Goal: Task Accomplishment & Management: Complete application form

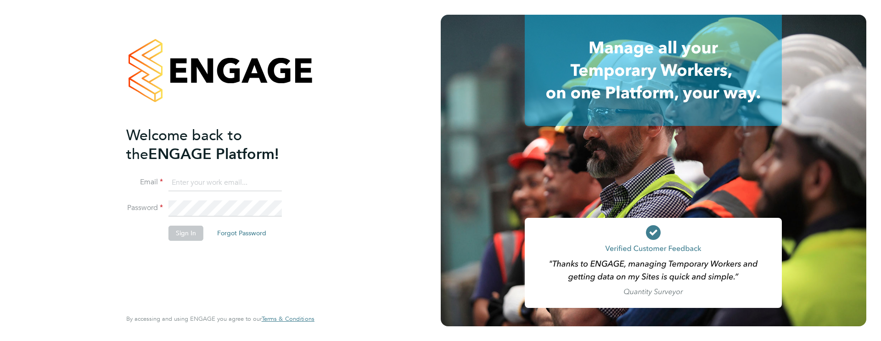
type input "james.farrington@huntereducation.co.uk"
click at [197, 238] on button "Sign In" at bounding box center [186, 232] width 35 height 15
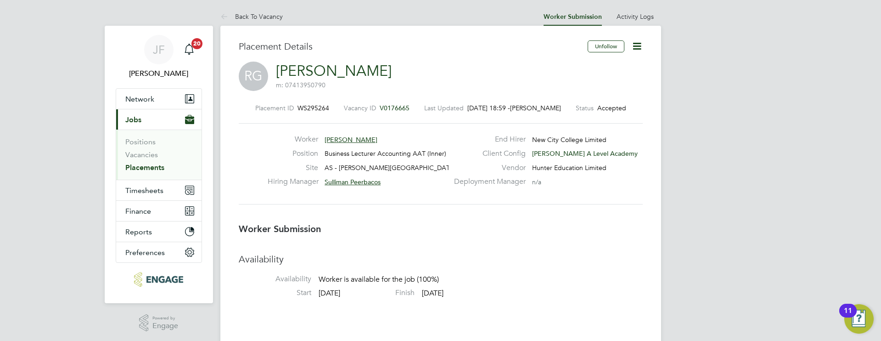
click at [638, 46] on icon at bounding box center [636, 45] width 11 height 11
click at [576, 110] on li "Confirm" at bounding box center [598, 112] width 85 height 13
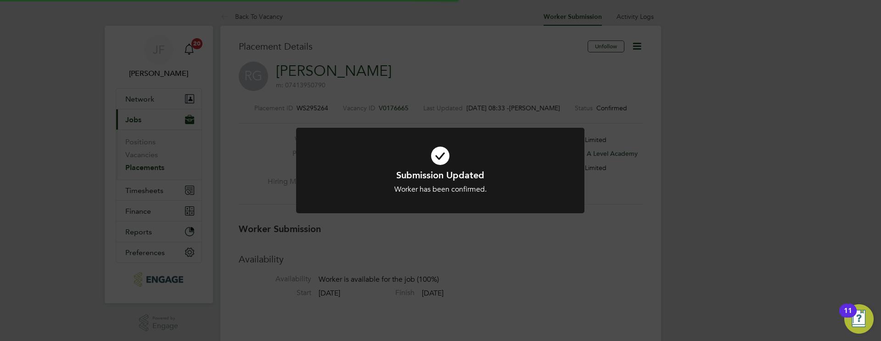
scroll to position [5, 5]
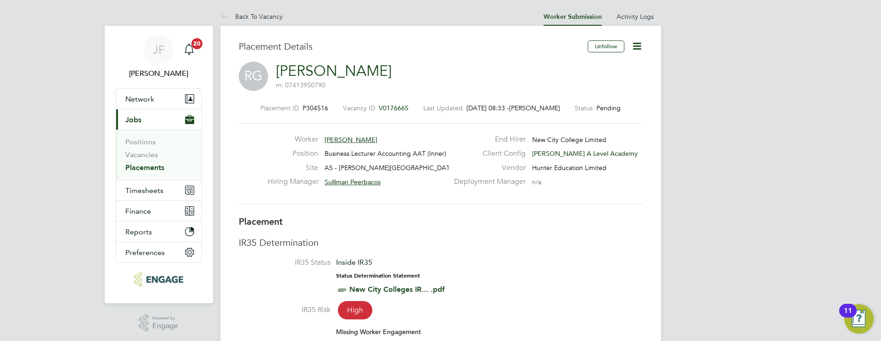
click at [345, 137] on span "[PERSON_NAME]" at bounding box center [351, 139] width 53 height 8
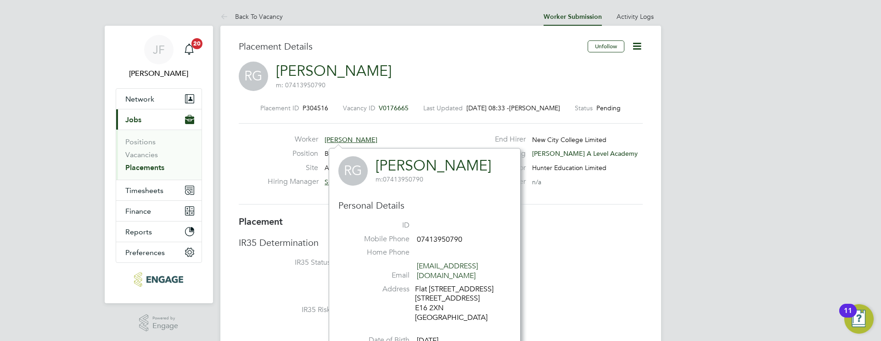
click at [354, 138] on span "[PERSON_NAME]" at bounding box center [351, 139] width 53 height 8
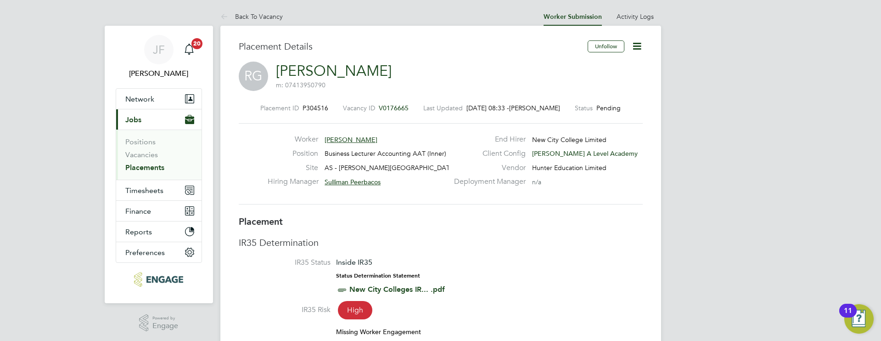
click at [354, 138] on span "[PERSON_NAME]" at bounding box center [351, 139] width 53 height 8
click at [327, 72] on link "[PERSON_NAME]" at bounding box center [334, 71] width 116 height 18
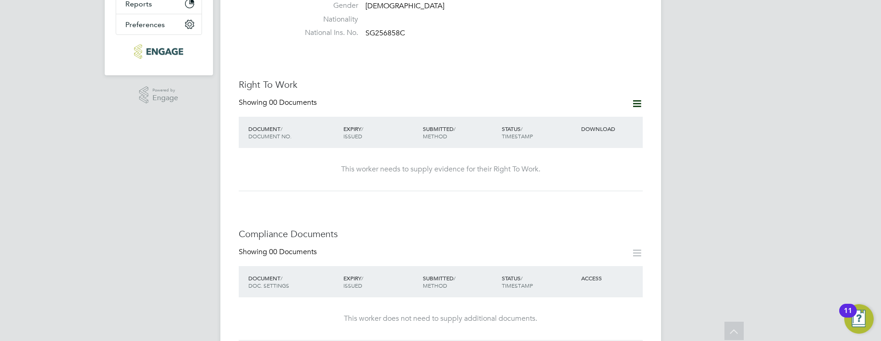
scroll to position [256, 0]
click at [635, 96] on icon at bounding box center [636, 101] width 11 height 11
click at [560, 116] on li "Add Right To Work Document" at bounding box center [585, 114] width 111 height 13
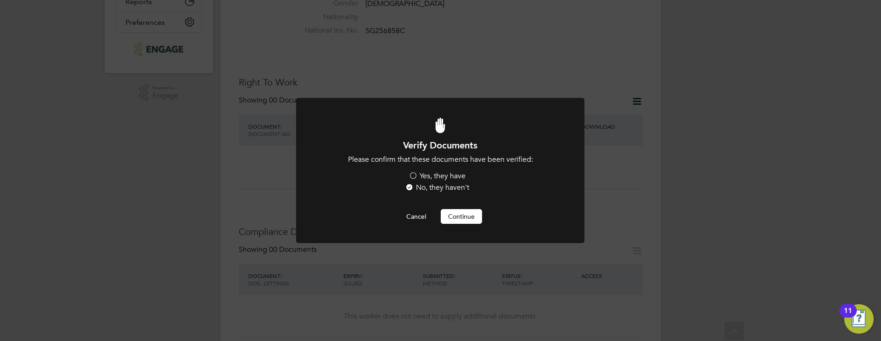
scroll to position [0, 0]
click at [425, 175] on label "Yes, they have" at bounding box center [437, 176] width 57 height 10
click at [0, 0] on input "Yes, they have" at bounding box center [0, 0] width 0 height 0
click at [456, 214] on button "Continue" at bounding box center [461, 216] width 41 height 15
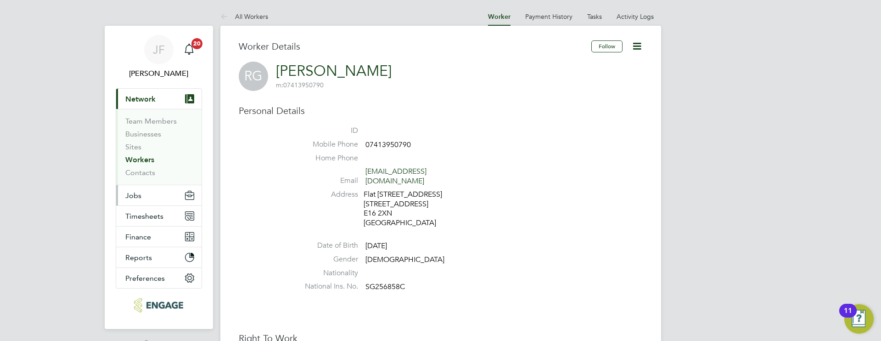
click at [141, 197] on button "Jobs" at bounding box center [158, 195] width 85 height 20
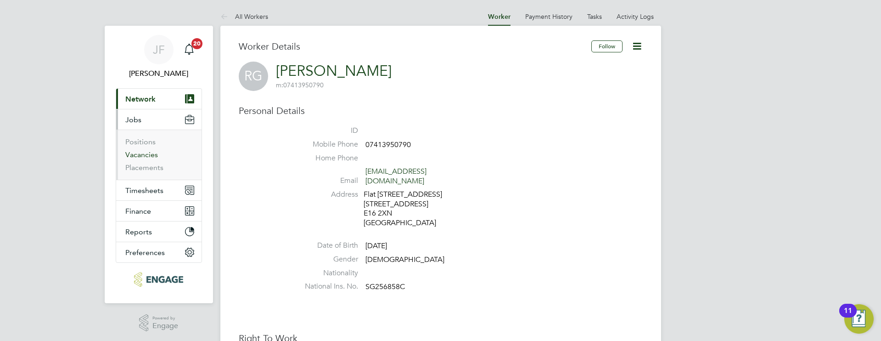
click at [150, 155] on link "Vacancies" at bounding box center [141, 154] width 33 height 9
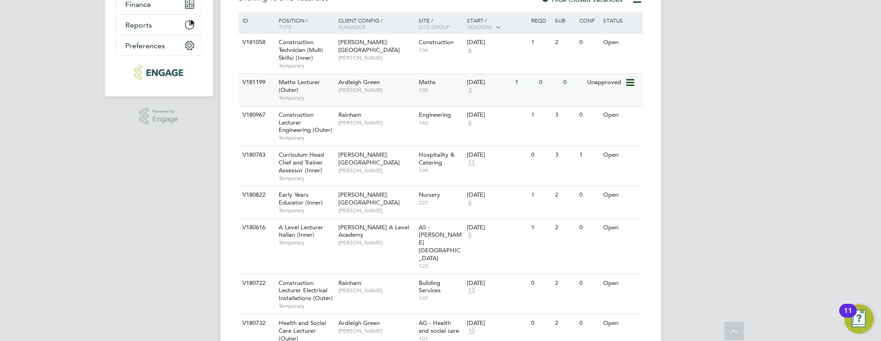
scroll to position [208, 0]
click at [472, 91] on span "3" at bounding box center [470, 89] width 6 height 8
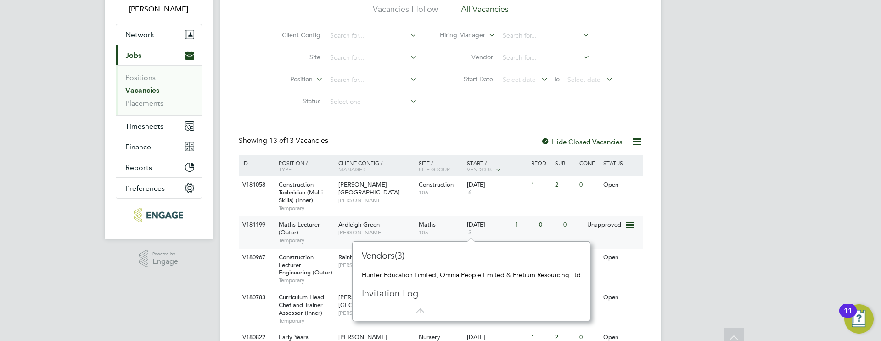
scroll to position [73, 0]
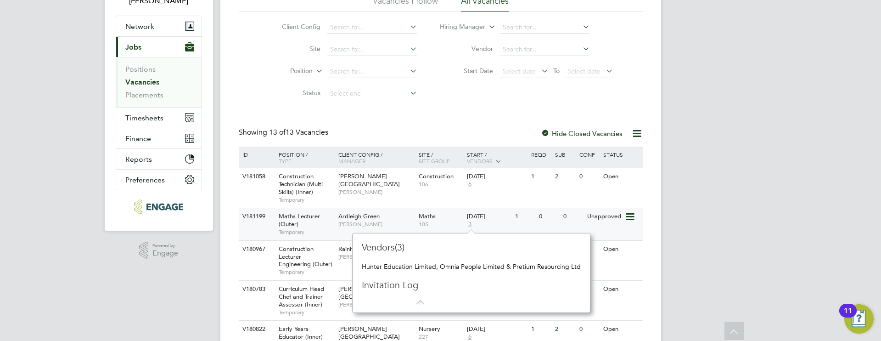
click at [359, 225] on span "[PERSON_NAME]" at bounding box center [376, 223] width 76 height 7
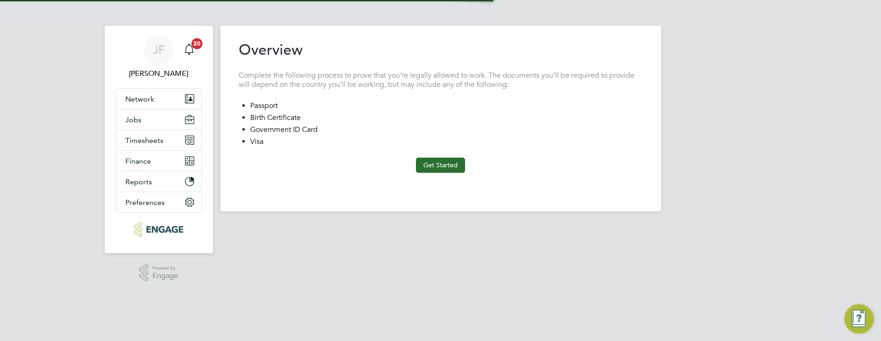
click at [441, 171] on button "Get Started" at bounding box center [440, 165] width 49 height 15
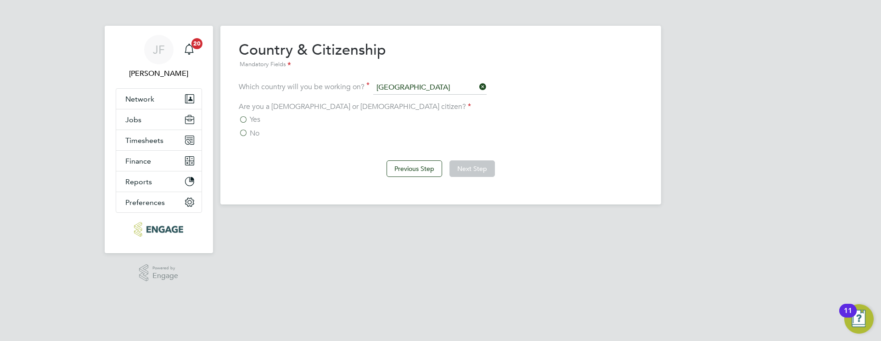
click at [257, 119] on span "Yes" at bounding box center [255, 119] width 11 height 9
click at [0, 0] on input "Yes" at bounding box center [0, 0] width 0 height 0
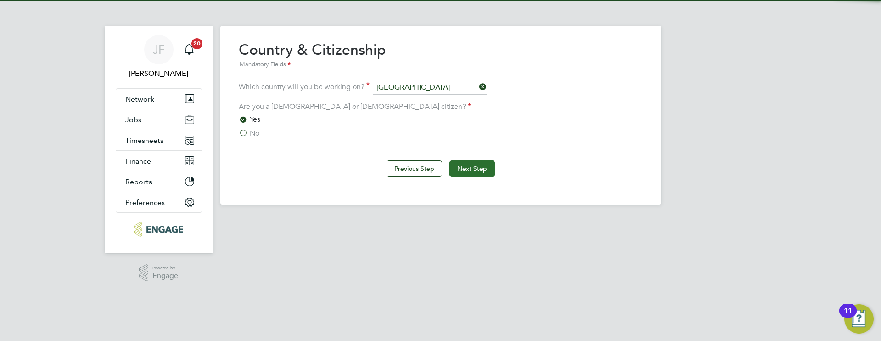
click at [479, 168] on button "Next Step" at bounding box center [472, 168] width 45 height 17
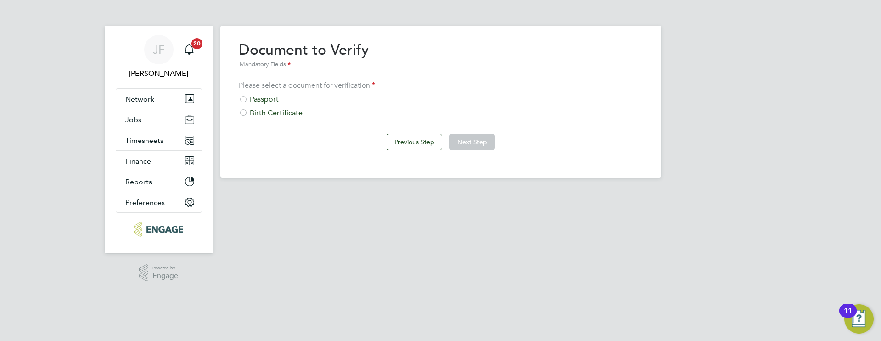
click at [263, 98] on div "Passport" at bounding box center [441, 100] width 404 height 10
click at [468, 142] on button "Next Step" at bounding box center [472, 142] width 45 height 17
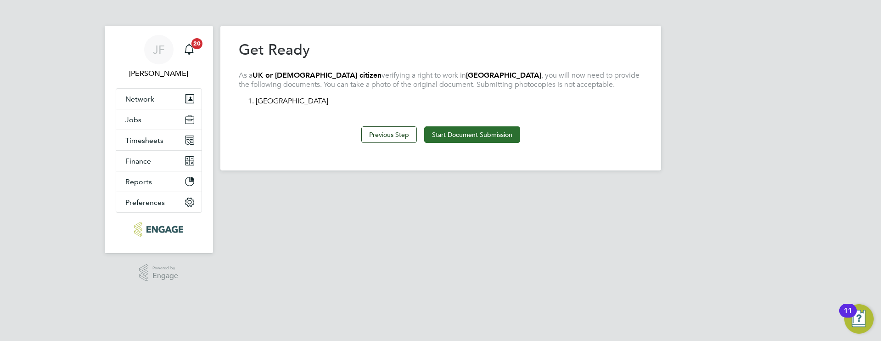
click at [449, 138] on button "Start Document Submission" at bounding box center [472, 134] width 96 height 17
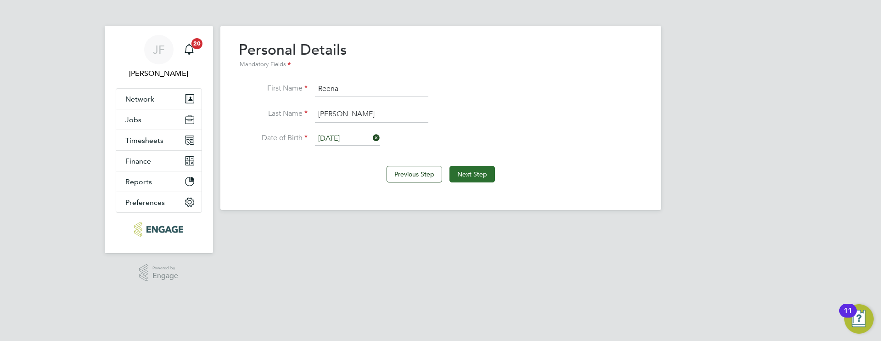
click at [481, 175] on button "Next Step" at bounding box center [472, 174] width 45 height 17
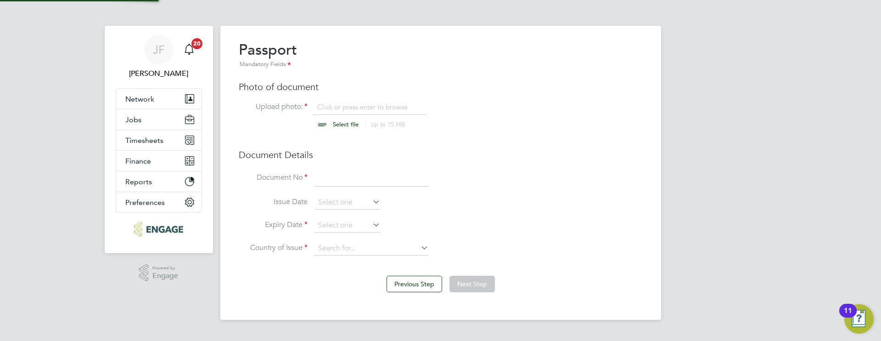
scroll to position [12, 114]
click at [342, 108] on input "file" at bounding box center [354, 116] width 144 height 28
type input "C:\fakepath\Passpport Reena New.pdf"
click at [332, 180] on input at bounding box center [371, 178] width 113 height 17
type input "127537127"
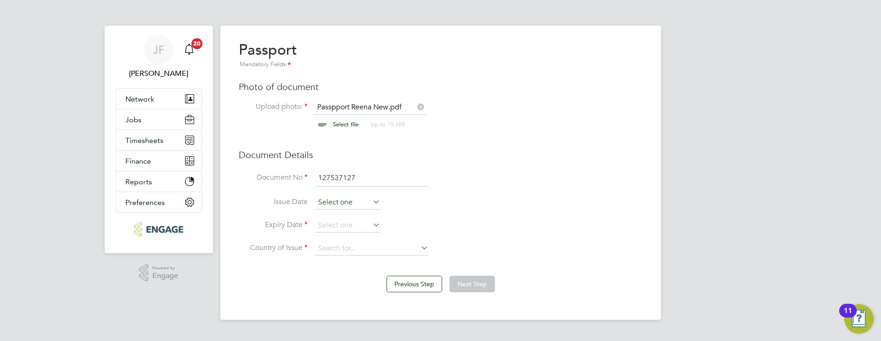
click at [346, 203] on input at bounding box center [347, 203] width 65 height 14
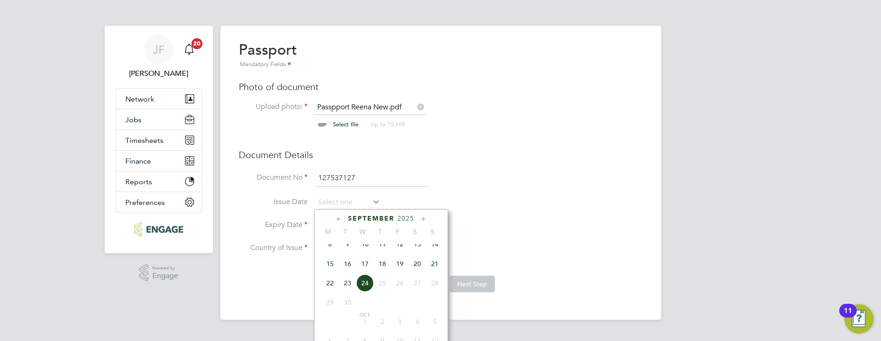
click at [393, 218] on span "September" at bounding box center [371, 218] width 46 height 8
click at [372, 219] on span "September" at bounding box center [371, 218] width 46 height 8
click at [405, 216] on span "2025" at bounding box center [406, 218] width 17 height 8
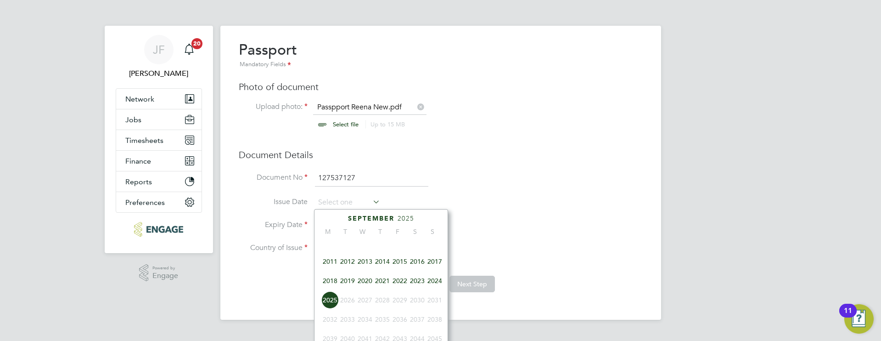
click at [400, 285] on span "2022" at bounding box center [399, 280] width 17 height 17
click at [349, 259] on span "11" at bounding box center [347, 250] width 17 height 17
type input "11 Oct 2022"
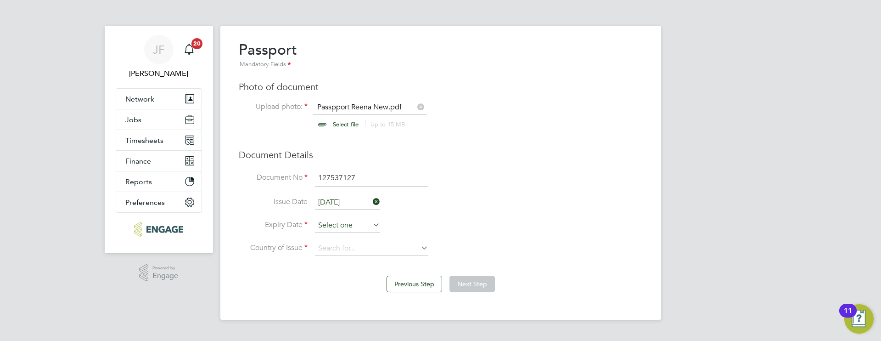
click at [342, 226] on input at bounding box center [347, 226] width 65 height 14
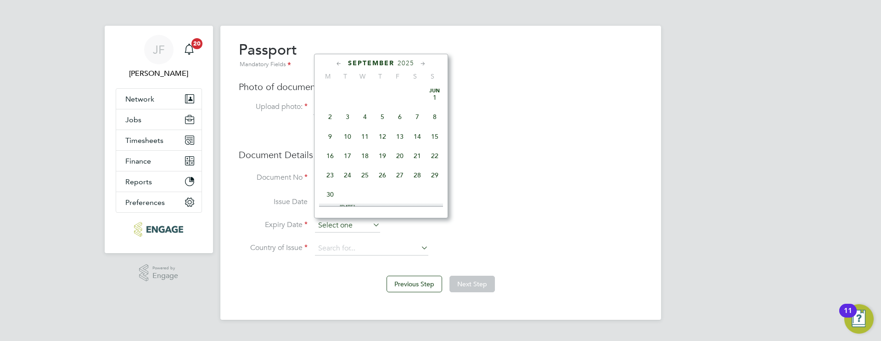
scroll to position [338, 0]
click at [405, 62] on span "2025" at bounding box center [406, 63] width 17 height 8
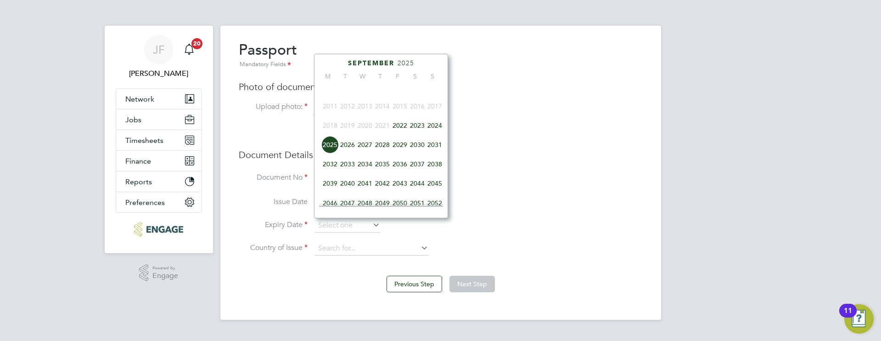
click at [332, 172] on span "2032" at bounding box center [329, 163] width 17 height 17
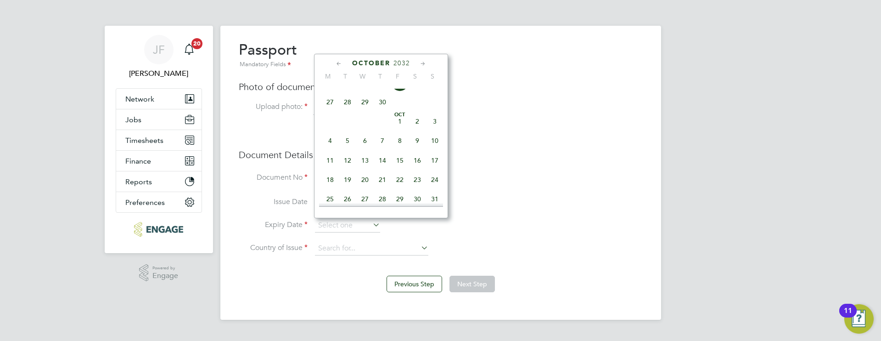
scroll to position [383, 0]
click at [336, 169] on span "11" at bounding box center [329, 159] width 17 height 17
type input "11 Oct 2032"
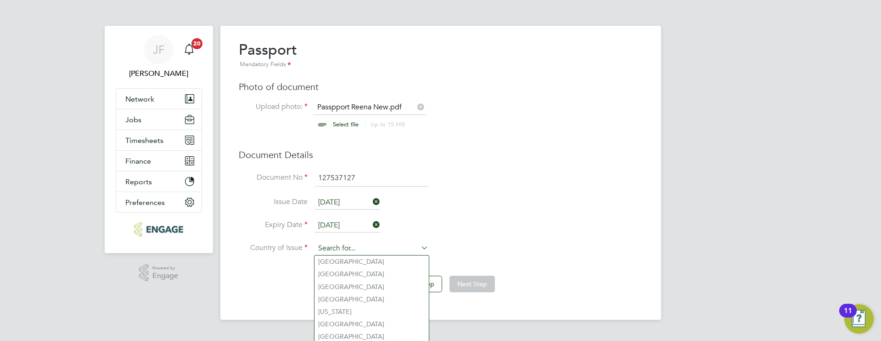
click at [343, 250] on input at bounding box center [371, 249] width 113 height 14
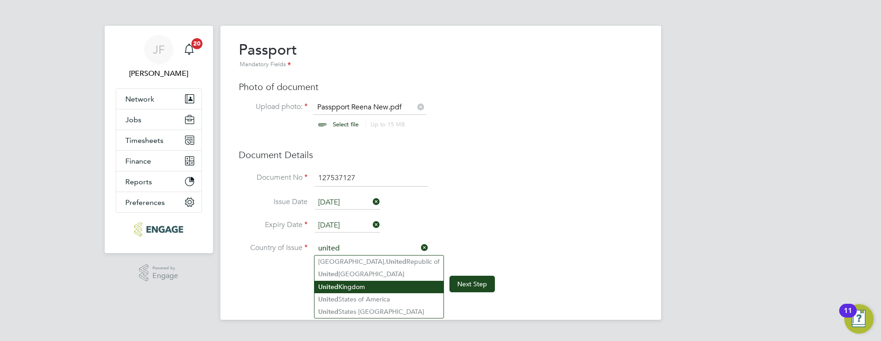
click at [370, 285] on li "United Kingdom" at bounding box center [379, 287] width 129 height 12
type input "[GEOGRAPHIC_DATA]"
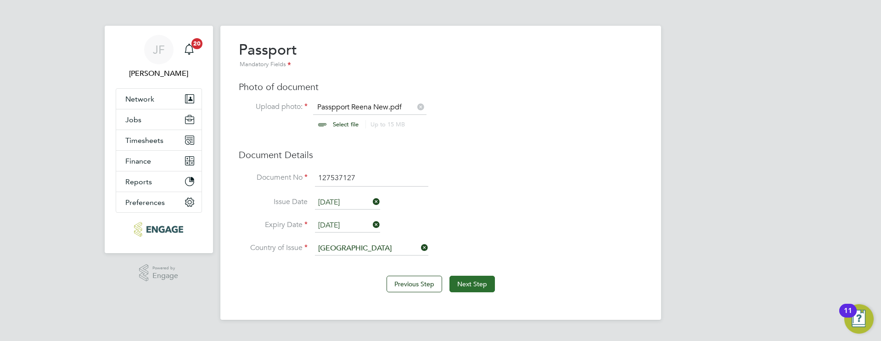
click at [468, 284] on button "Next Step" at bounding box center [472, 284] width 45 height 17
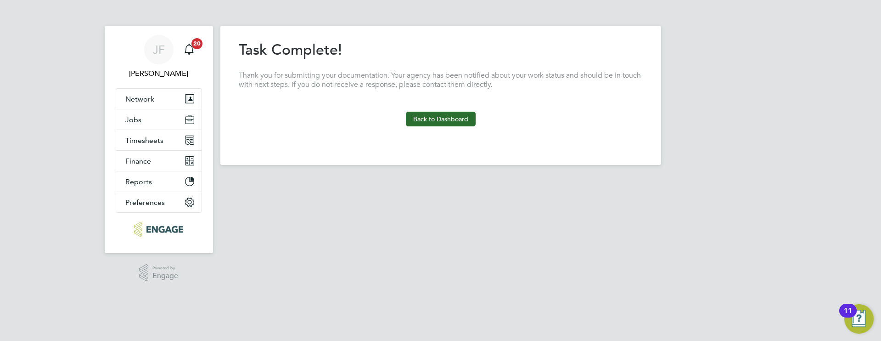
click at [433, 123] on button "Back to Dashboard" at bounding box center [441, 119] width 70 height 15
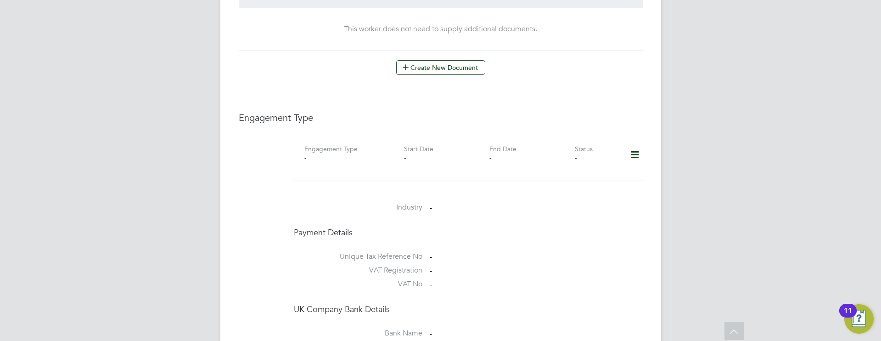
scroll to position [535, 0]
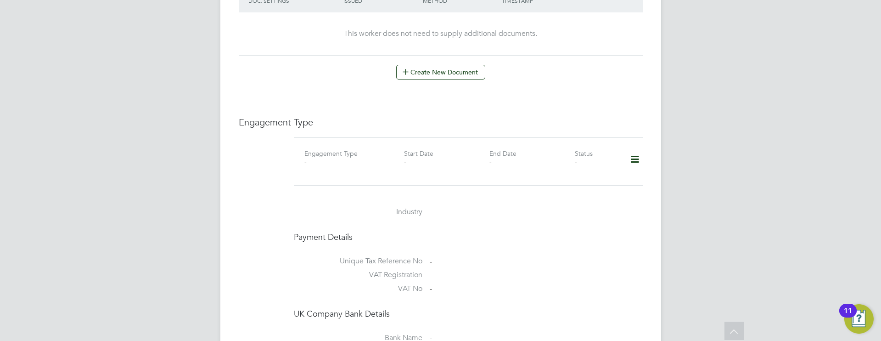
click at [639, 151] on icon at bounding box center [635, 159] width 16 height 21
click at [573, 191] on li "Add Engagement Type" at bounding box center [588, 189] width 104 height 13
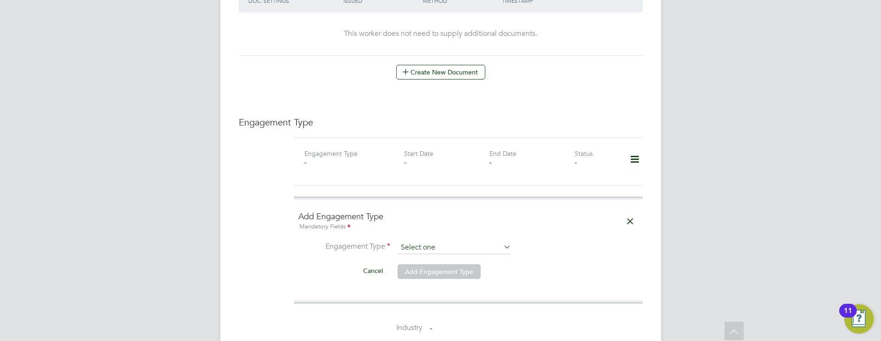
click at [421, 241] on input at bounding box center [454, 247] width 113 height 13
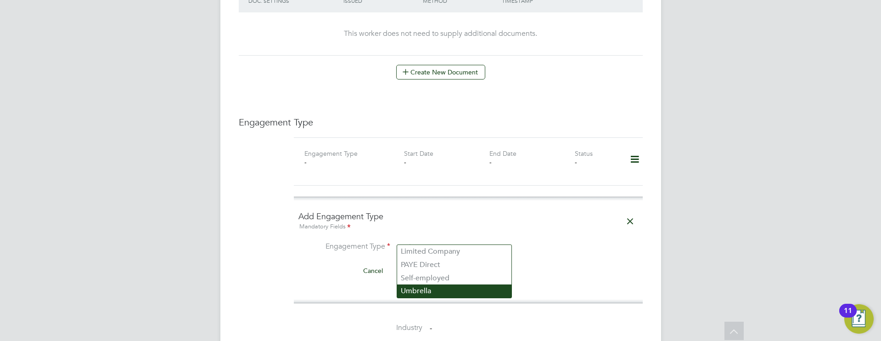
click at [433, 291] on li "Umbrella" at bounding box center [454, 290] width 114 height 13
type input "Umbrella"
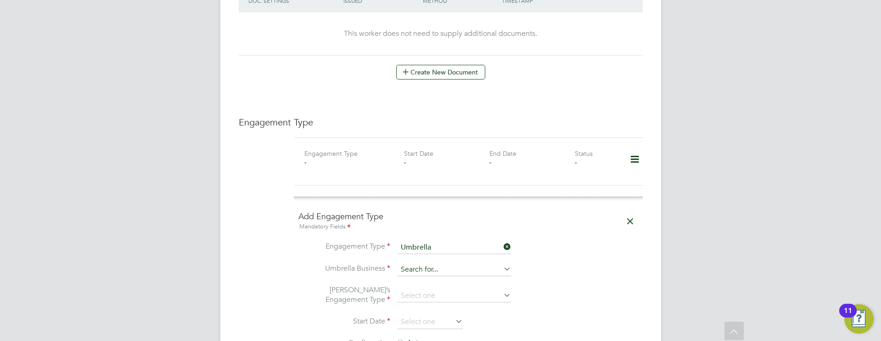
click at [432, 264] on input at bounding box center [454, 269] width 113 height 13
click at [465, 299] on li "UMBRELLA -COMPANY LIMITED" at bounding box center [455, 299] width 116 height 13
type input "UMBRELLA-COMPANY LIMITED"
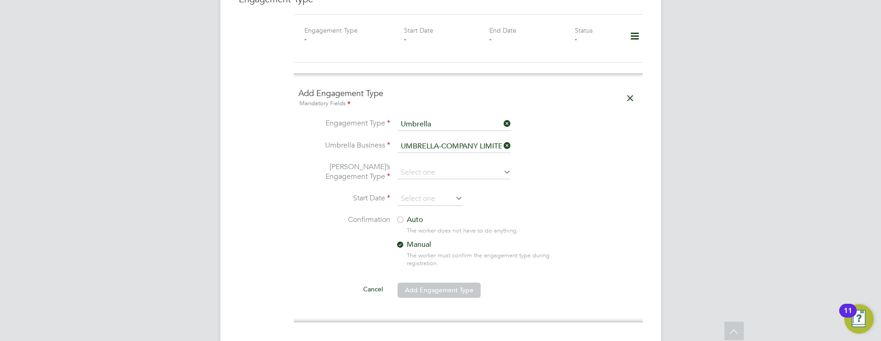
scroll to position [661, 0]
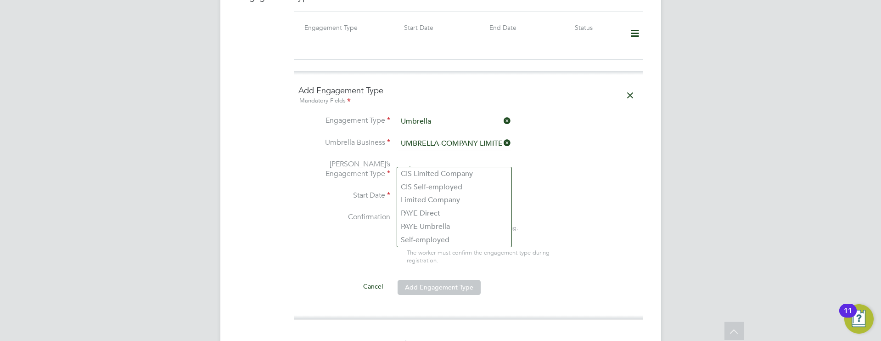
click at [428, 165] on input at bounding box center [454, 169] width 113 height 13
click at [438, 229] on li "PAYE Umbrella" at bounding box center [454, 226] width 114 height 13
type input "PAYE Umbrella"
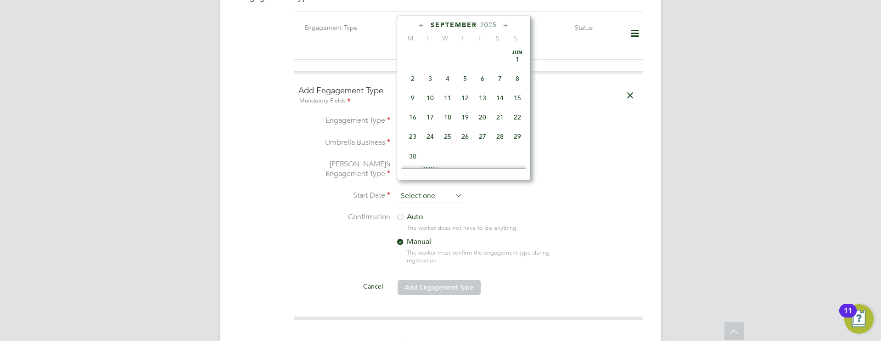
click at [431, 189] on input at bounding box center [430, 196] width 65 height 14
click at [519, 96] on span "28" at bounding box center [517, 88] width 17 height 17
type input "28 Sep 2025"
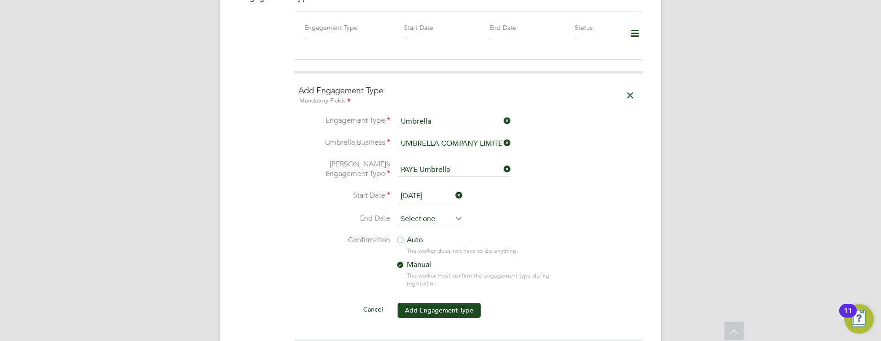
click at [450, 212] on input at bounding box center [430, 219] width 65 height 14
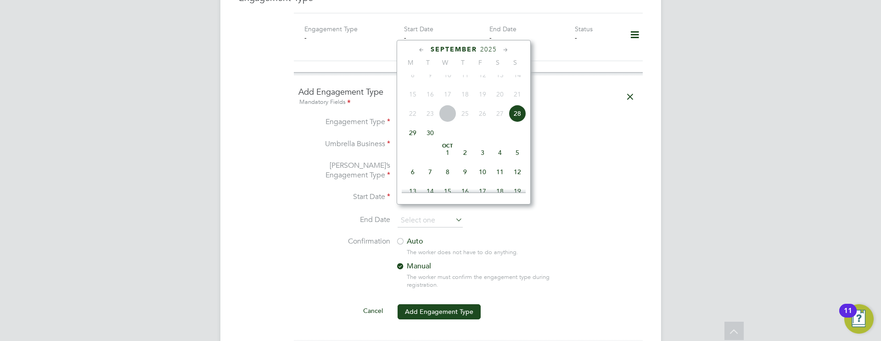
scroll to position [659, 0]
click at [505, 48] on icon at bounding box center [505, 51] width 9 height 10
click at [506, 51] on icon at bounding box center [505, 51] width 9 height 10
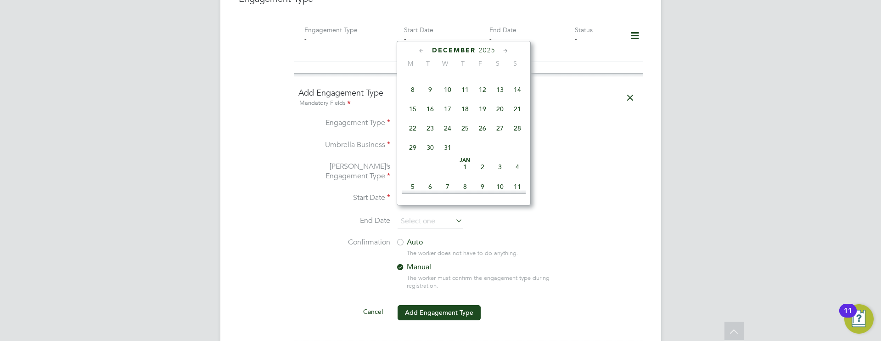
click at [416, 79] on span "Dec 1" at bounding box center [412, 70] width 17 height 17
type input "01 Dec 2025"
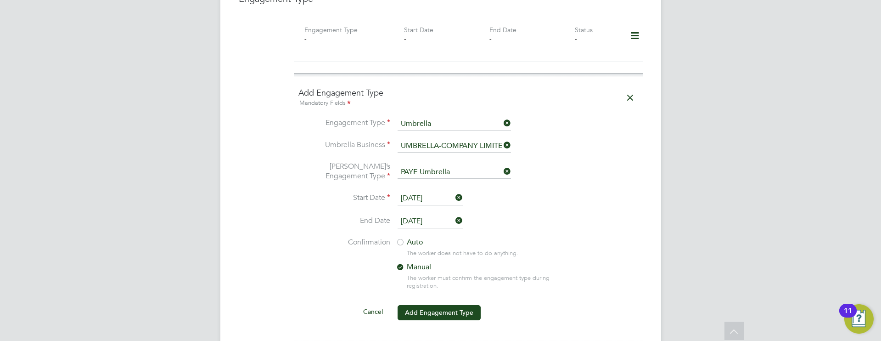
click at [404, 238] on div at bounding box center [400, 242] width 9 height 9
click at [582, 254] on li "Confirmation Auto The worker does not have to do anything. Manual The worker mu…" at bounding box center [469, 270] width 340 height 67
click at [429, 305] on button "Add Engagement Type" at bounding box center [439, 312] width 83 height 15
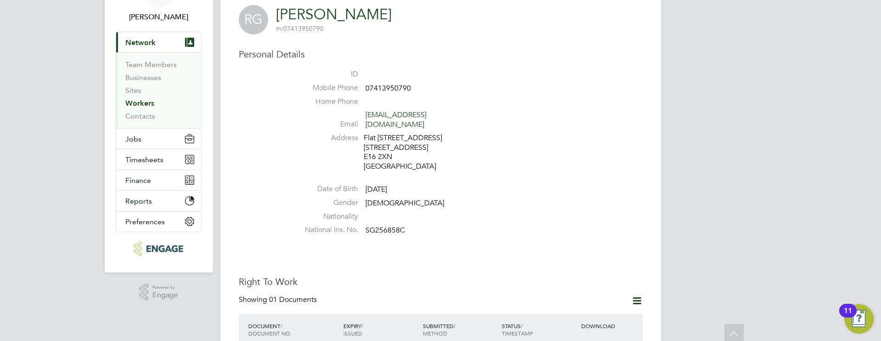
scroll to position [0, 0]
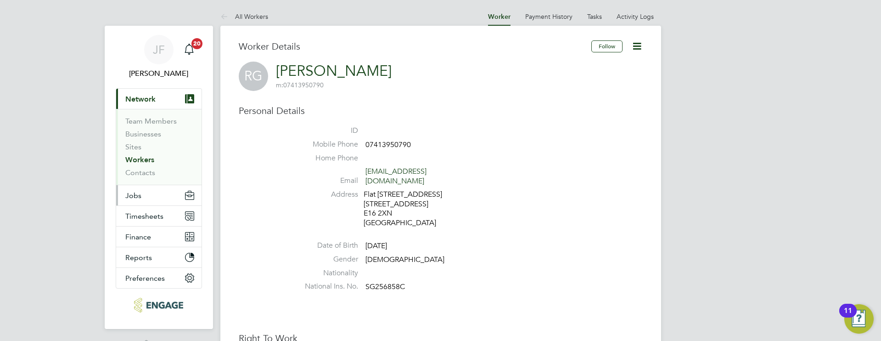
click at [139, 195] on span "Jobs" at bounding box center [133, 195] width 16 height 9
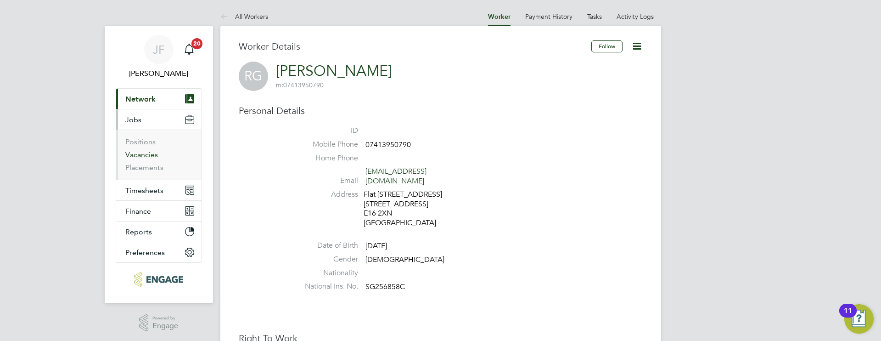
click at [149, 155] on link "Vacancies" at bounding box center [141, 154] width 33 height 9
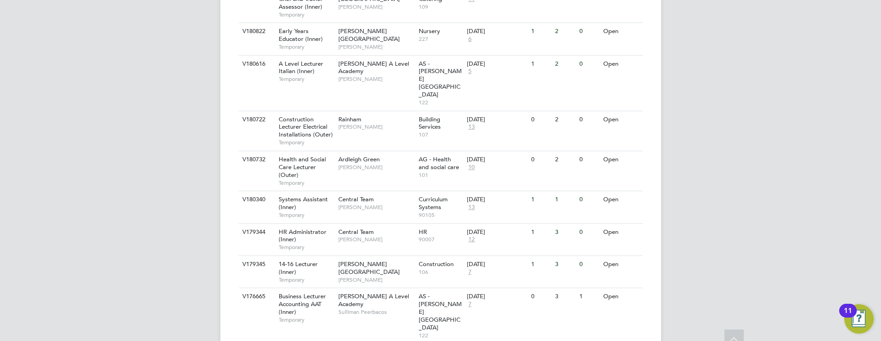
scroll to position [407, 0]
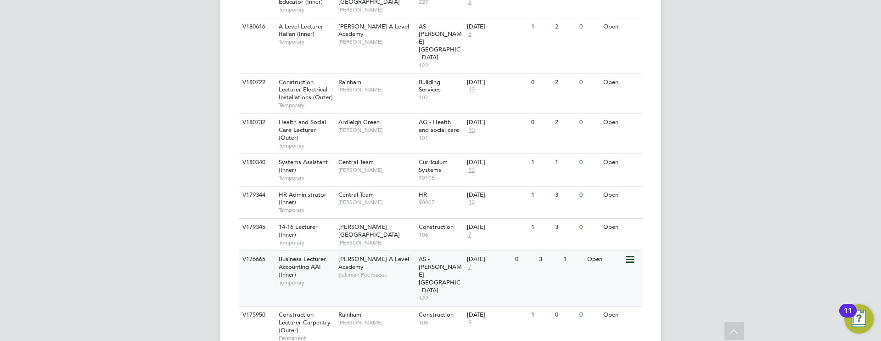
click at [370, 251] on div "Attlee A Level Academy Sulliman Peerbacos" at bounding box center [376, 267] width 80 height 32
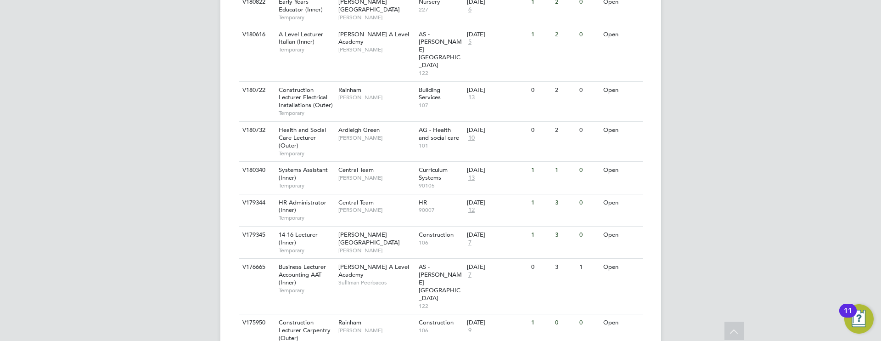
scroll to position [373, 0]
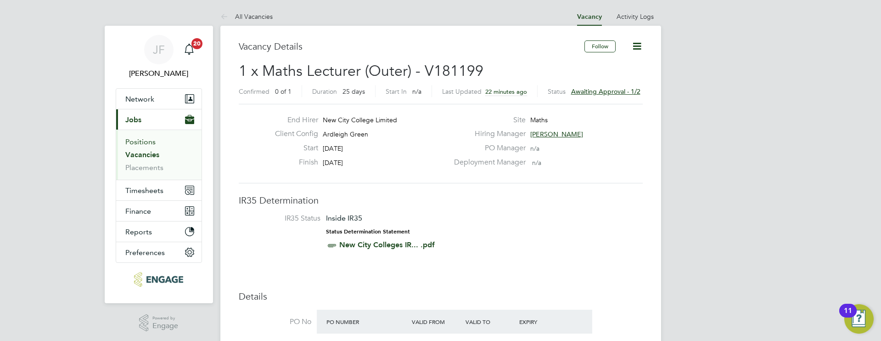
click at [148, 142] on link "Positions" at bounding box center [140, 141] width 30 height 9
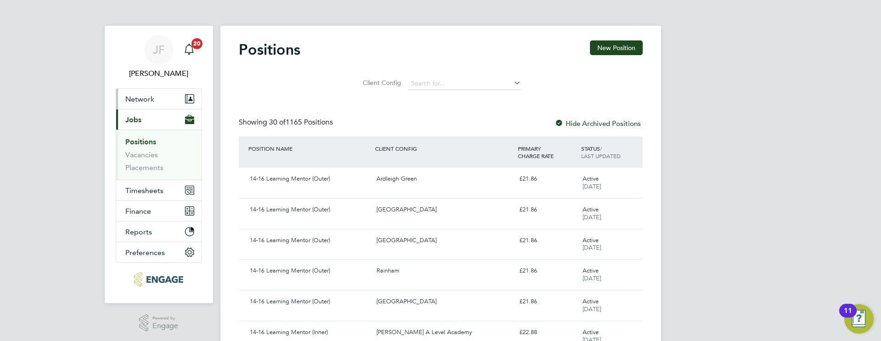
click at [152, 98] on span "Network" at bounding box center [139, 99] width 29 height 9
click at [151, 97] on span "Network" at bounding box center [139, 99] width 29 height 9
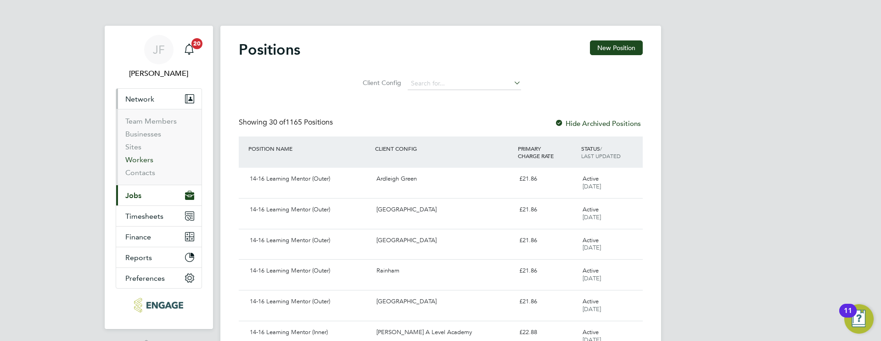
click at [148, 161] on link "Workers" at bounding box center [139, 159] width 28 height 9
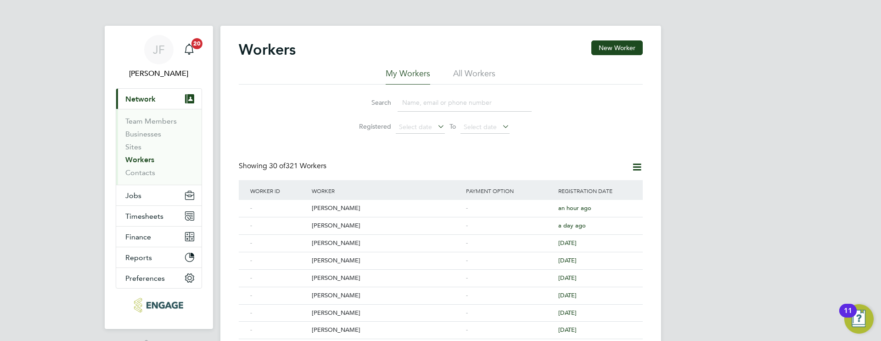
click at [609, 46] on button "New Worker" at bounding box center [617, 47] width 51 height 15
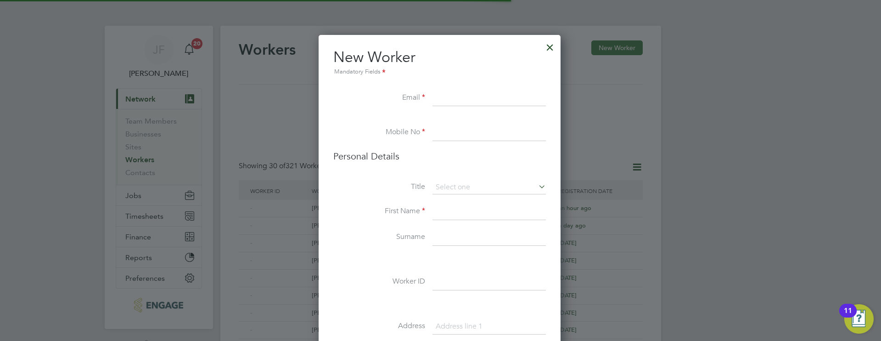
scroll to position [777, 243]
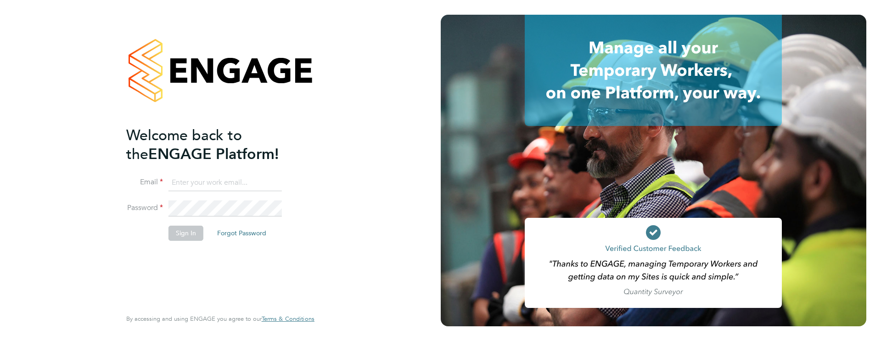
type input "[PERSON_NAME][EMAIL_ADDRESS][PERSON_NAME][DOMAIN_NAME]"
click at [186, 236] on button "Sign In" at bounding box center [186, 232] width 35 height 15
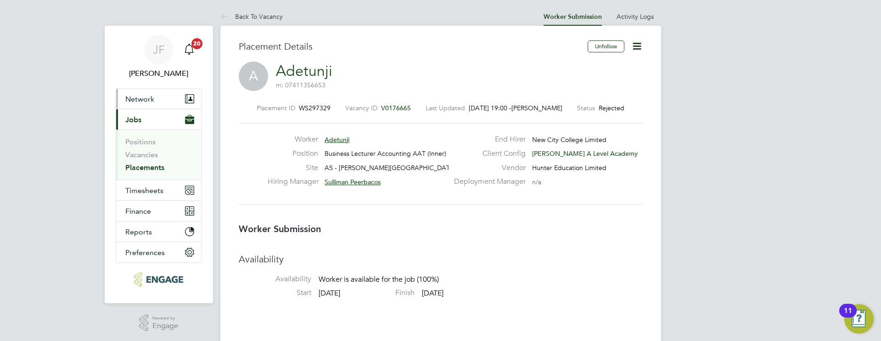
click at [142, 99] on span "Network" at bounding box center [139, 99] width 29 height 9
click at [143, 106] on button "Network" at bounding box center [158, 99] width 85 height 20
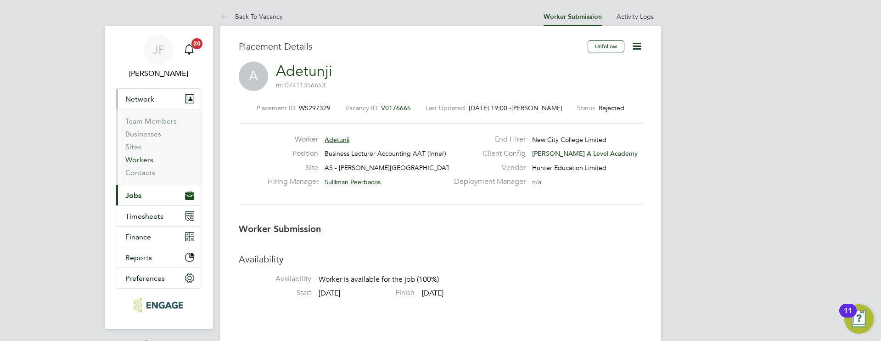
click at [148, 160] on link "Workers" at bounding box center [139, 159] width 28 height 9
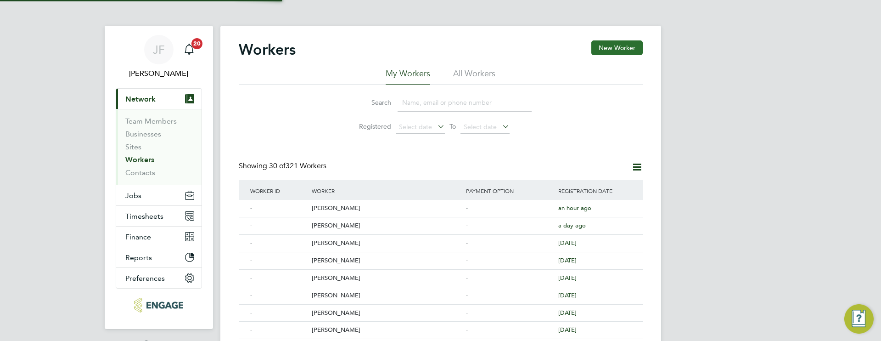
click at [631, 44] on button "New Worker" at bounding box center [617, 47] width 51 height 15
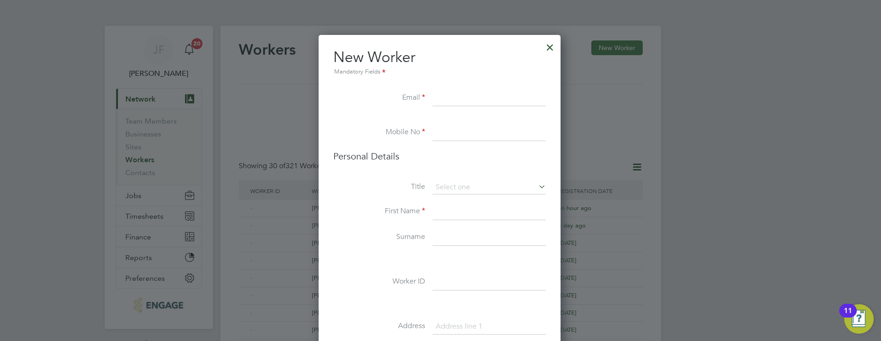
scroll to position [777, 243]
paste input "calebsalem4us@hotmail.co.uk"
type input "calebsalem4us@hotmail.co.uk"
click at [446, 134] on input at bounding box center [489, 132] width 113 height 17
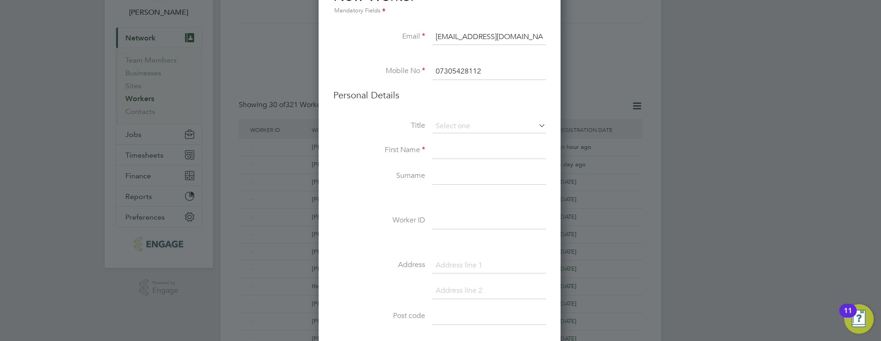
scroll to position [62, 0]
type input "07305428112"
click at [444, 151] on input at bounding box center [489, 149] width 113 height 17
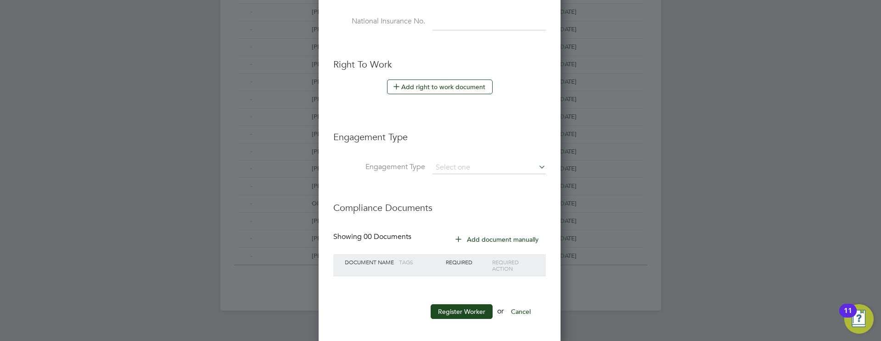
scroll to position [470, 0]
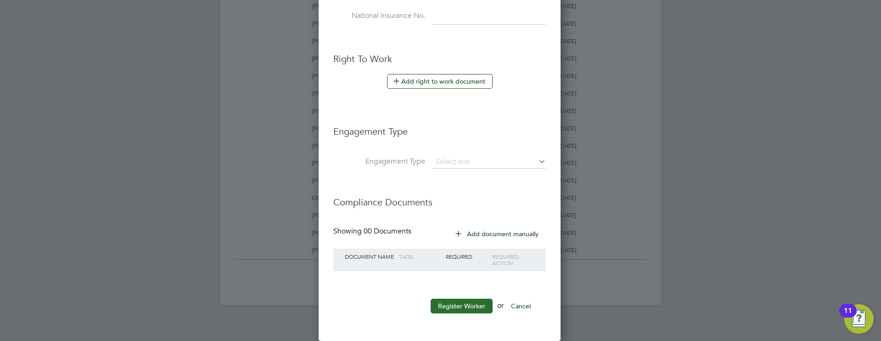
type input "[PERSON_NAME]"
click at [456, 308] on button "Register Worker" at bounding box center [462, 306] width 62 height 15
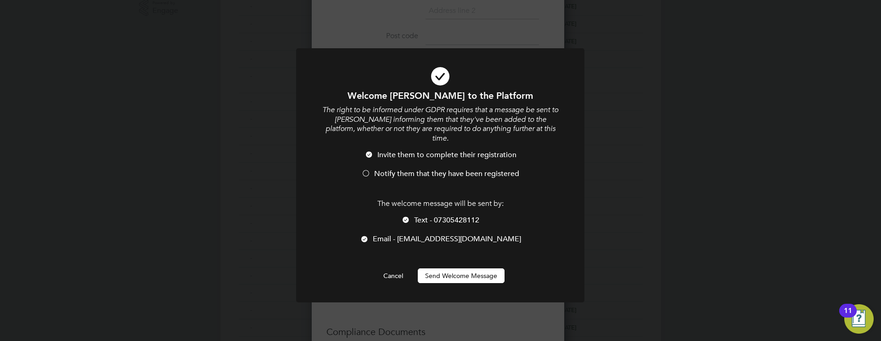
scroll to position [777, 257]
click at [375, 170] on li "Notify them that they have been registered" at bounding box center [440, 178] width 239 height 19
click at [409, 216] on div at bounding box center [405, 220] width 9 height 9
click at [455, 270] on button "Send Welcome Message" at bounding box center [461, 275] width 87 height 15
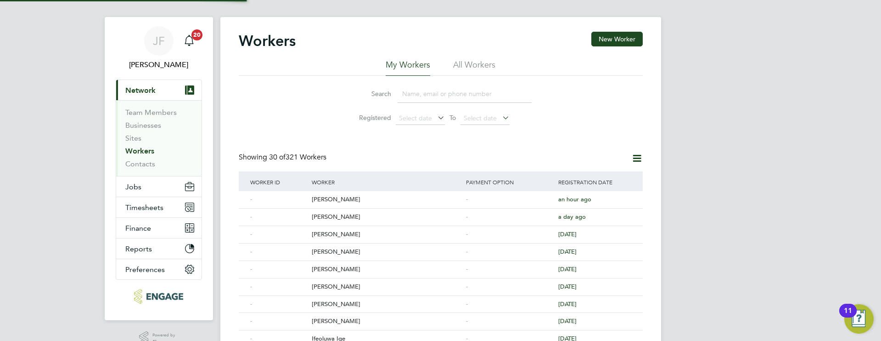
scroll to position [0, 0]
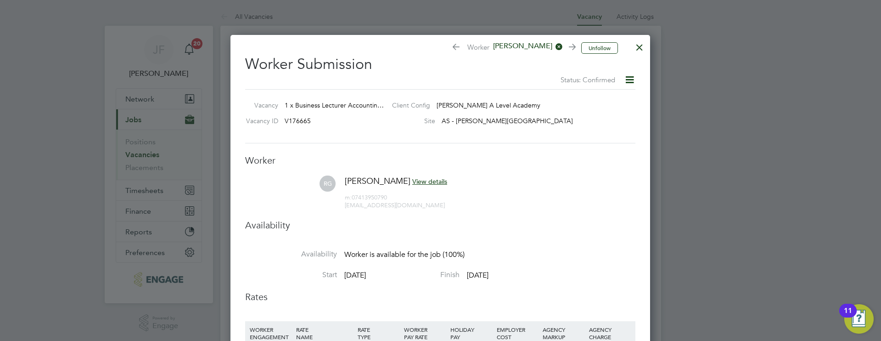
click at [639, 47] on div at bounding box center [639, 45] width 17 height 17
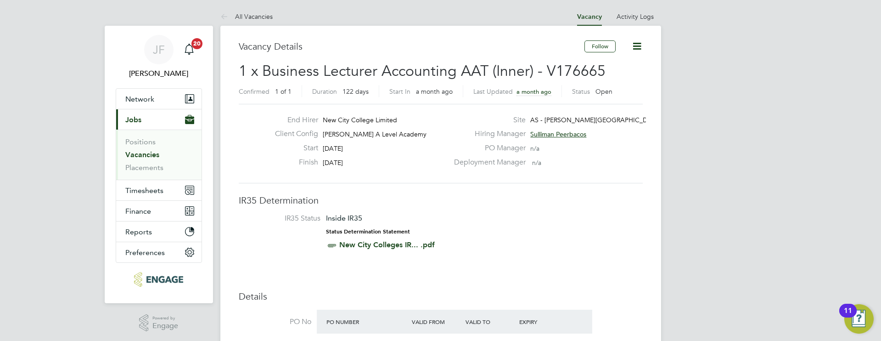
click at [140, 152] on link "Vacancies" at bounding box center [142, 154] width 34 height 9
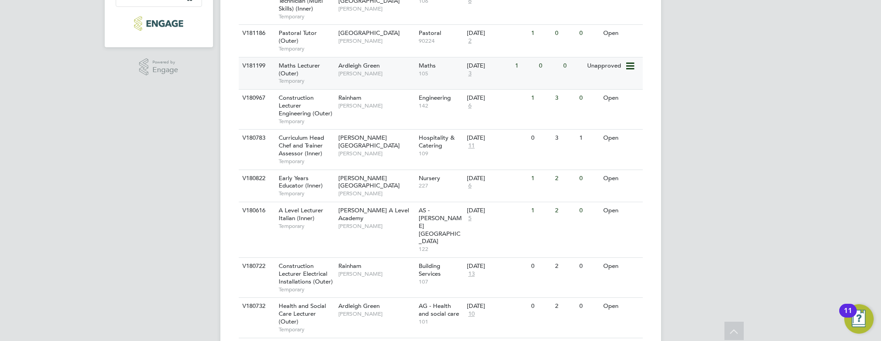
click at [379, 78] on div "Ardleigh Green [PERSON_NAME]" at bounding box center [376, 69] width 80 height 24
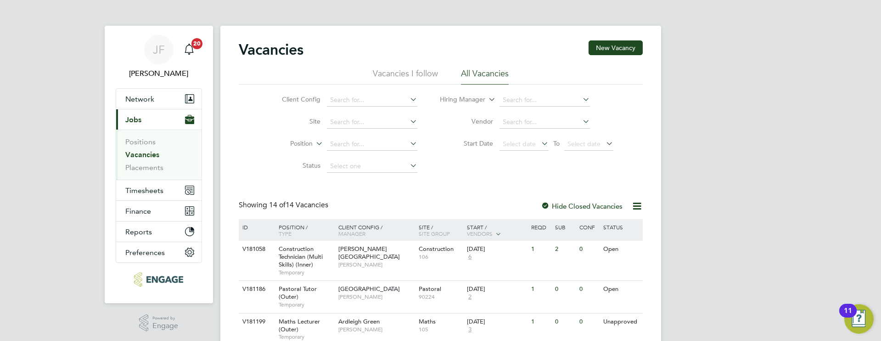
click at [153, 152] on link "Vacancies" at bounding box center [142, 154] width 34 height 9
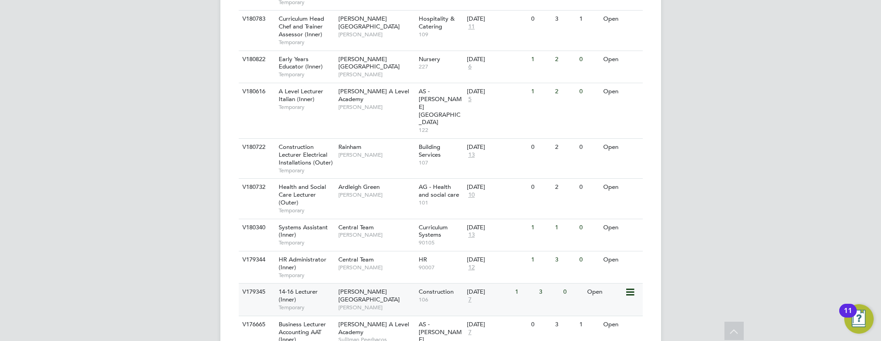
scroll to position [440, 0]
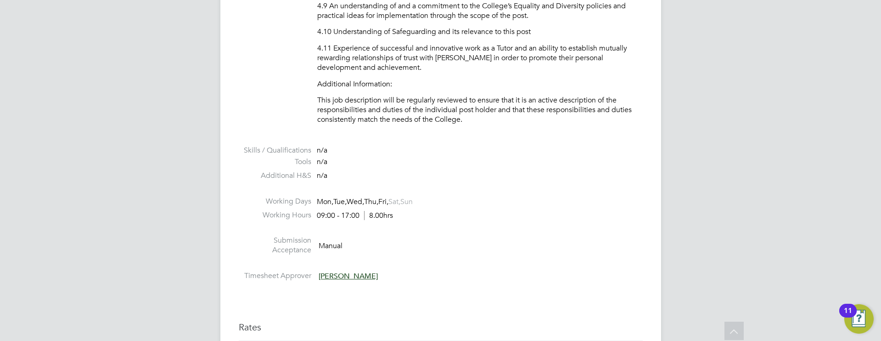
scroll to position [1577, 0]
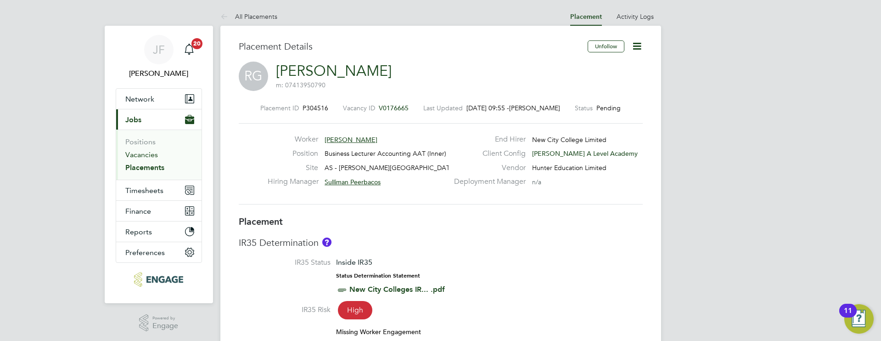
click at [137, 158] on link "Vacancies" at bounding box center [141, 154] width 33 height 9
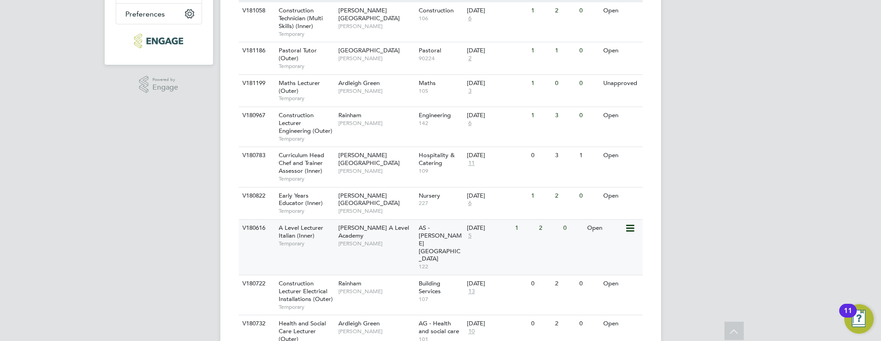
scroll to position [209, 0]
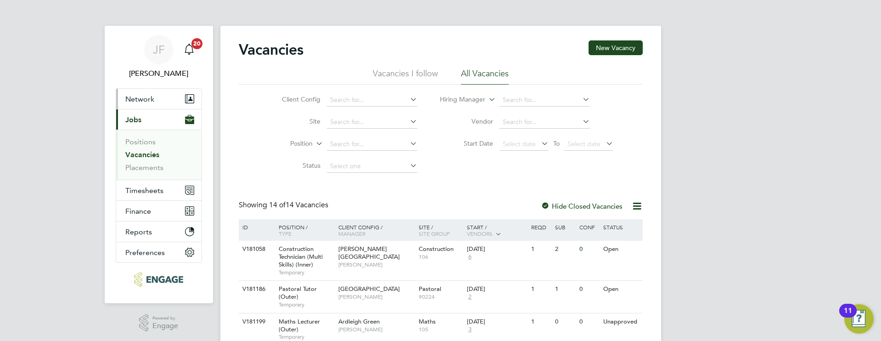
click at [153, 99] on span "Network" at bounding box center [139, 99] width 29 height 9
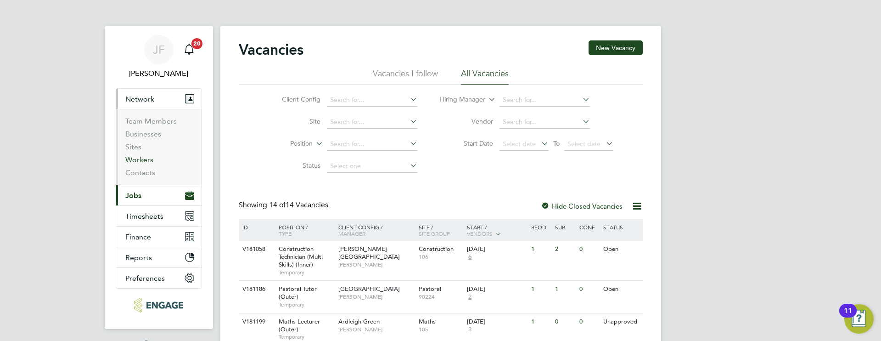
click at [148, 159] on link "Workers" at bounding box center [139, 159] width 28 height 9
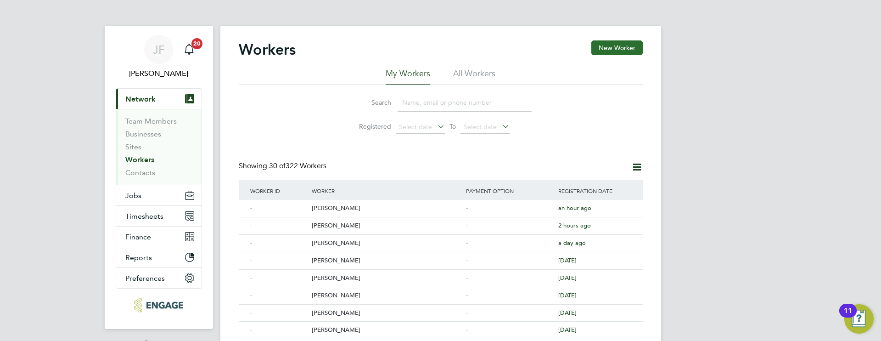
click at [625, 51] on button "New Worker" at bounding box center [617, 47] width 51 height 15
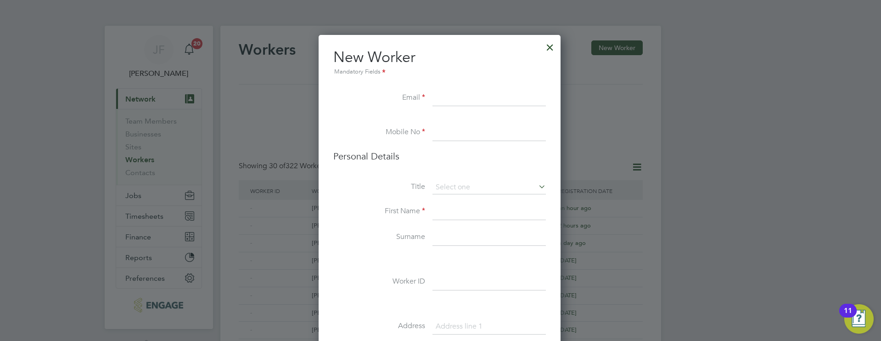
paste input "[EMAIL_ADDRESS][DOMAIN_NAME]"
type input "[EMAIL_ADDRESS][DOMAIN_NAME]"
click at [459, 137] on input at bounding box center [489, 132] width 113 height 17
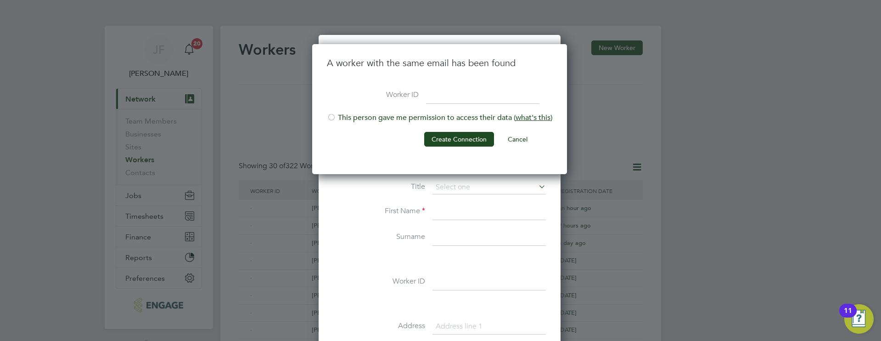
click at [334, 119] on div at bounding box center [331, 117] width 9 height 9
click at [457, 137] on button "Create Connection" at bounding box center [459, 139] width 70 height 15
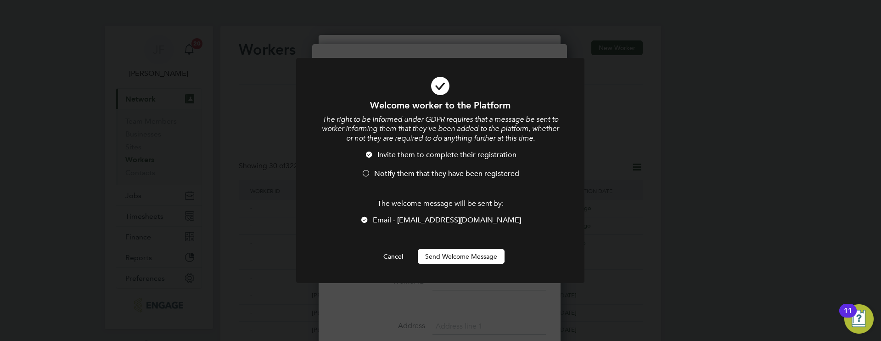
click at [373, 175] on li "Notify them that they have been registered" at bounding box center [440, 178] width 239 height 19
click at [466, 259] on button "Send Welcome Message" at bounding box center [461, 256] width 87 height 15
